Goal: Check status: Check status

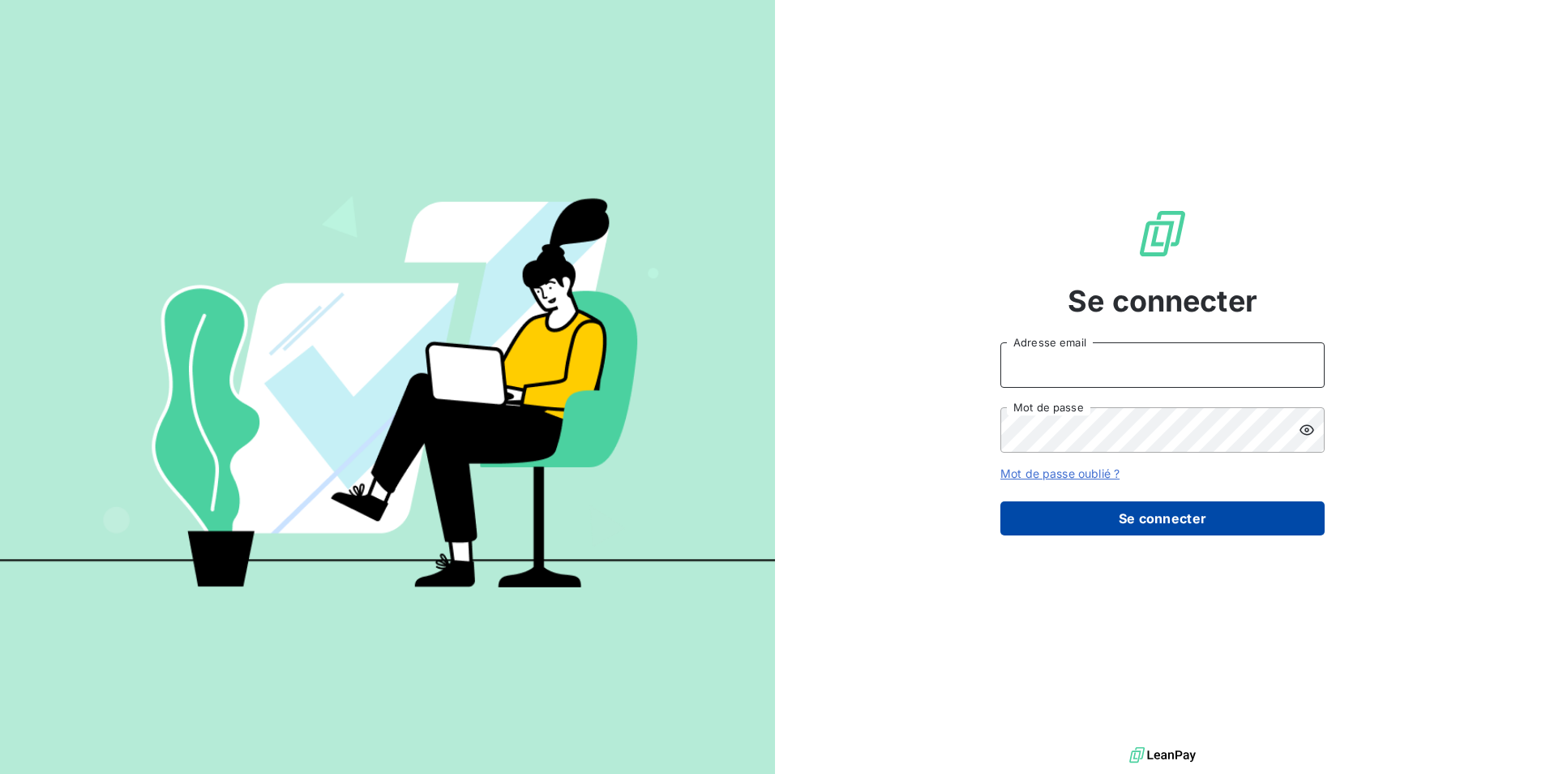
type input "[EMAIL_ADDRESS][PERSON_NAME][DOMAIN_NAME]"
click at [1149, 515] on button "Se connecter" at bounding box center [1163, 518] width 324 height 34
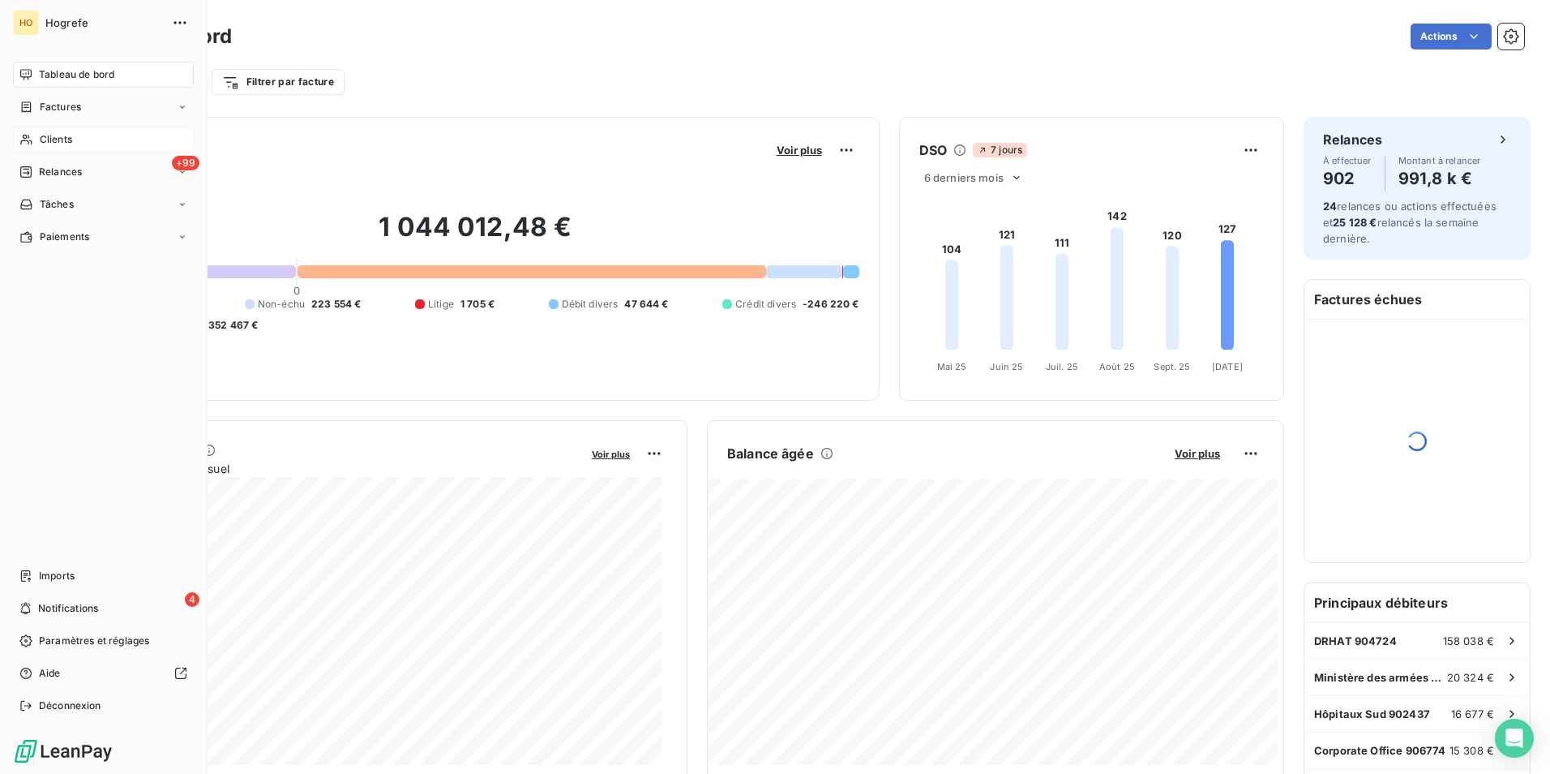
click at [30, 140] on icon at bounding box center [25, 140] width 11 height 11
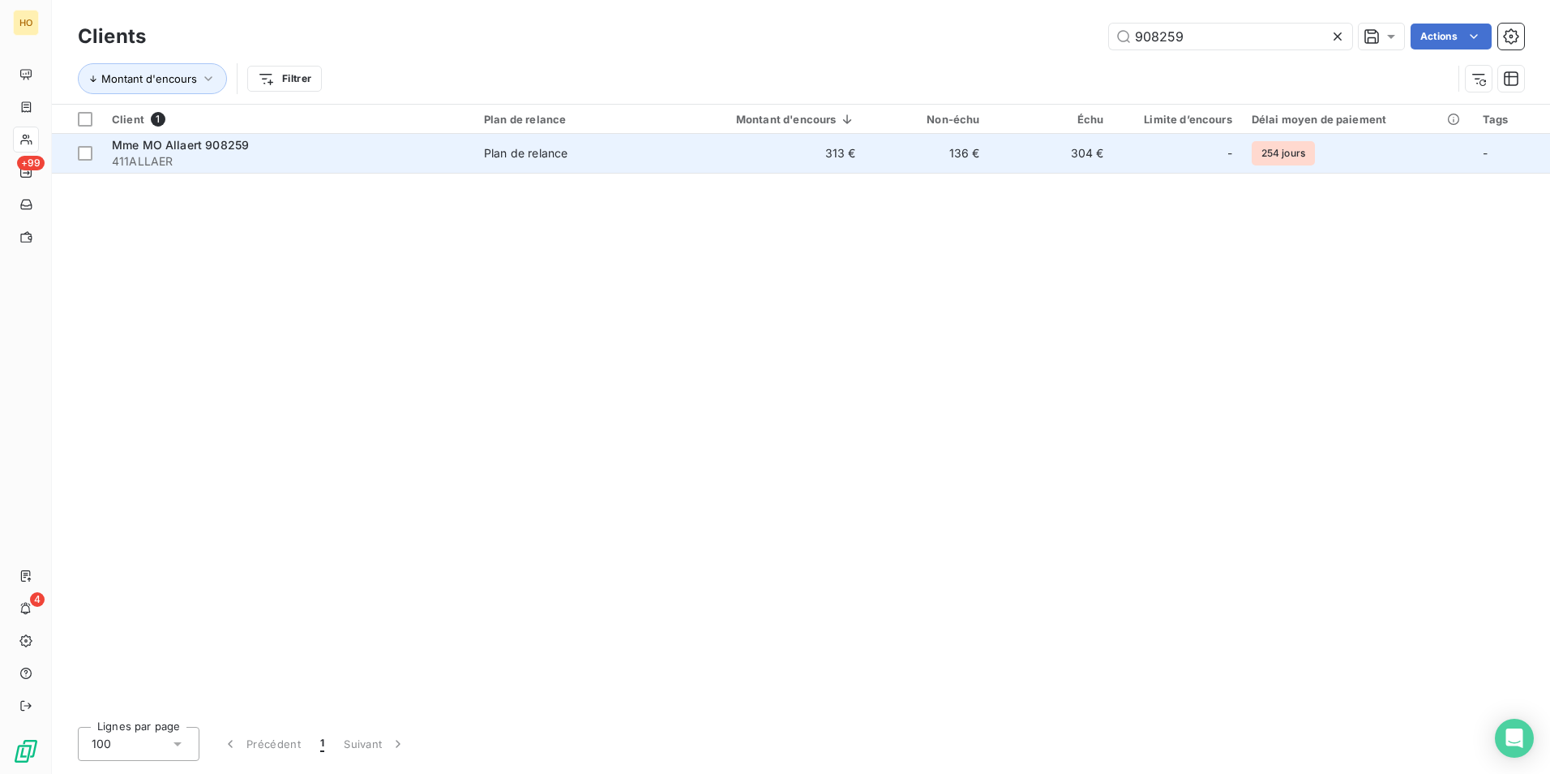
type input "908259"
click at [827, 161] on td "313 €" at bounding box center [771, 153] width 190 height 39
